Goal: Task Accomplishment & Management: Use online tool/utility

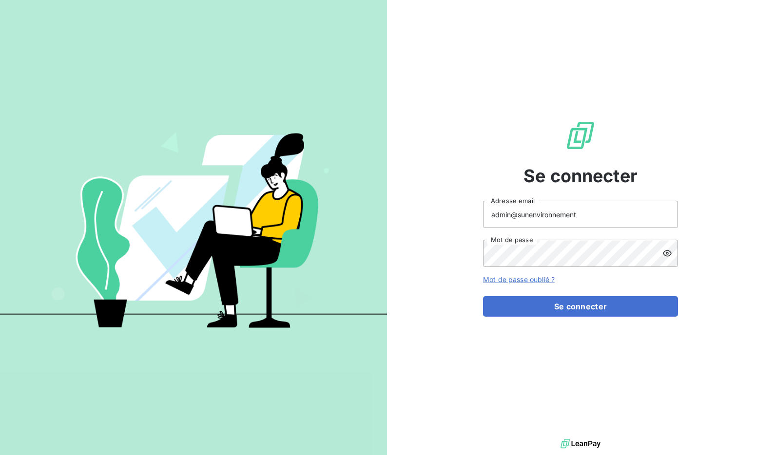
click at [578, 220] on input "admin@sunenvironnement" at bounding box center [580, 214] width 195 height 27
type input "admin@sunetanche"
click at [483, 296] on button "Se connecter" at bounding box center [580, 306] width 195 height 20
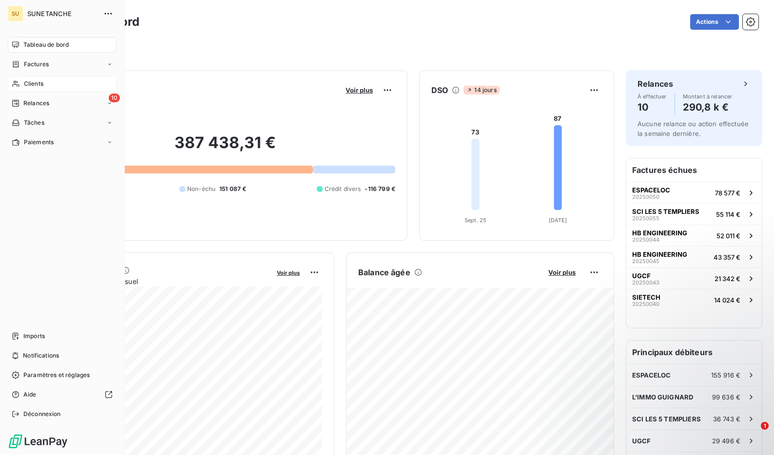
click at [28, 83] on span "Clients" at bounding box center [34, 83] width 20 height 9
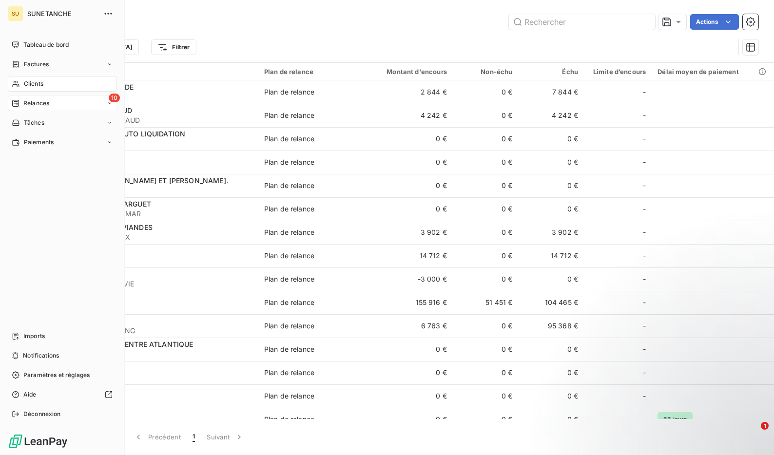
click at [25, 106] on span "Relances" at bounding box center [36, 103] width 26 height 9
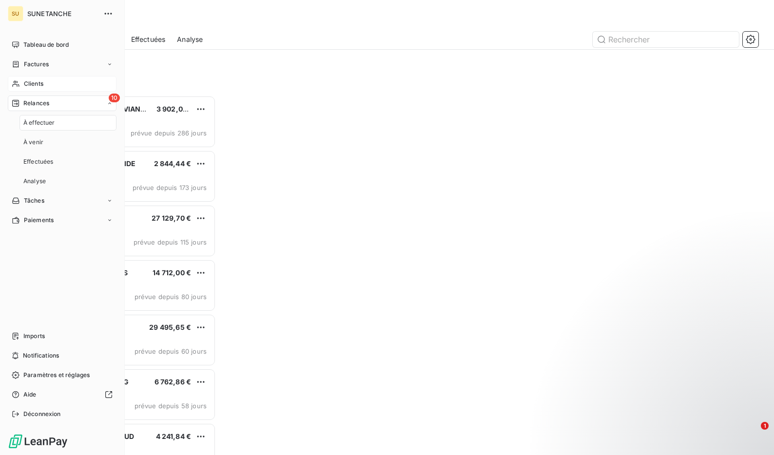
scroll to position [360, 169]
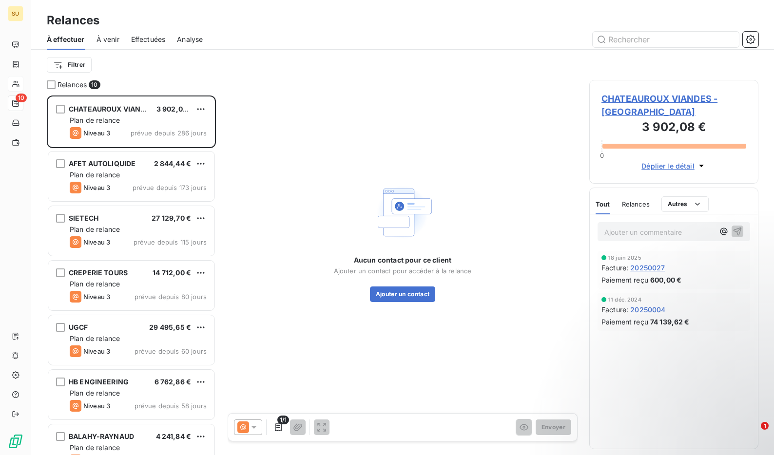
click at [139, 39] on span "Effectuées" at bounding box center [148, 40] width 35 height 10
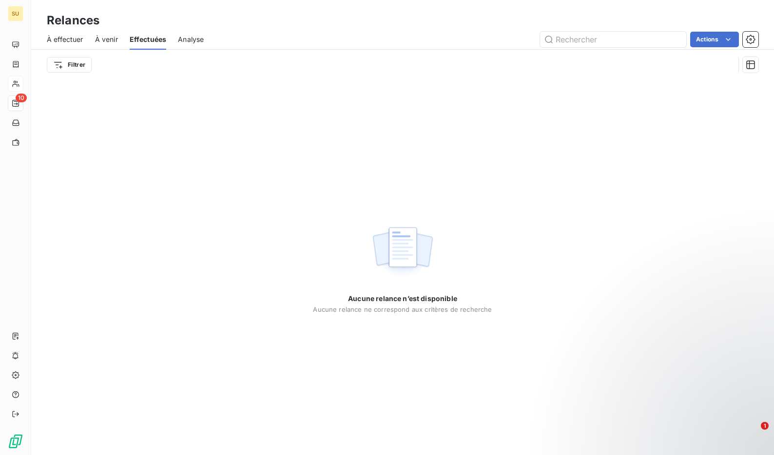
click at [48, 39] on span "À effectuer" at bounding box center [65, 40] width 37 height 10
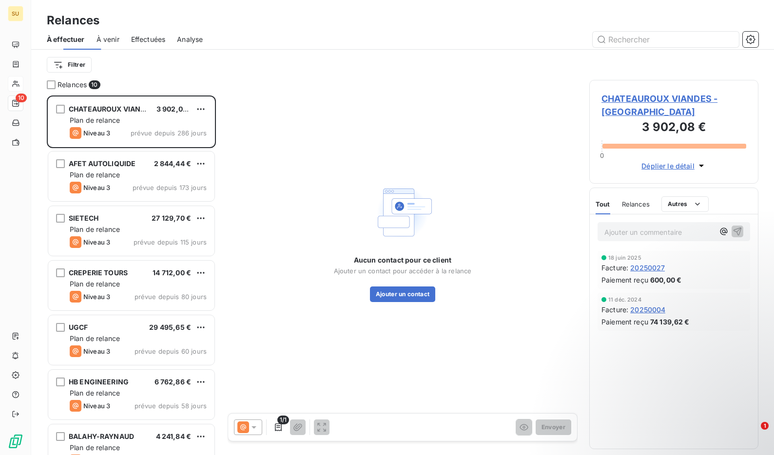
scroll to position [360, 169]
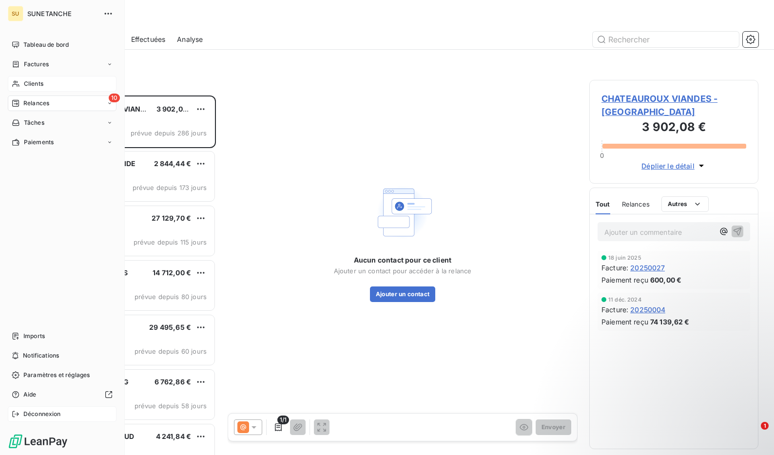
click at [32, 409] on div "Déconnexion" at bounding box center [62, 415] width 109 height 16
